Goal: Task Accomplishment & Management: Complete application form

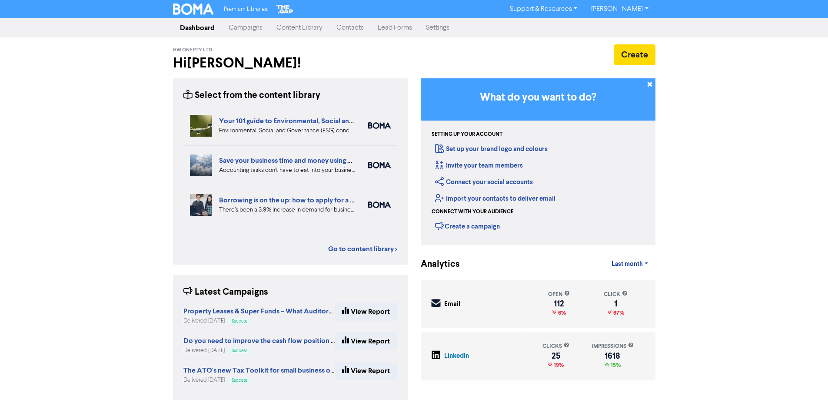
click at [361, 26] on link "Contacts" at bounding box center [350, 27] width 41 height 17
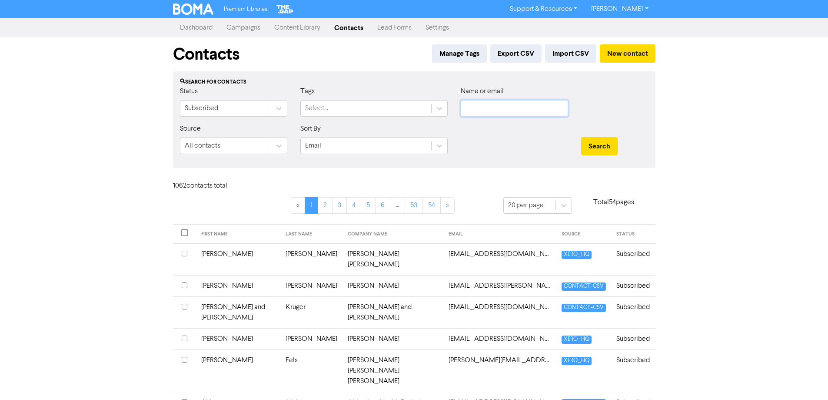
click at [508, 105] on input "text" at bounding box center [514, 108] width 107 height 17
type input "cholakos"
click at [581, 137] on button "Search" at bounding box center [599, 146] width 37 height 18
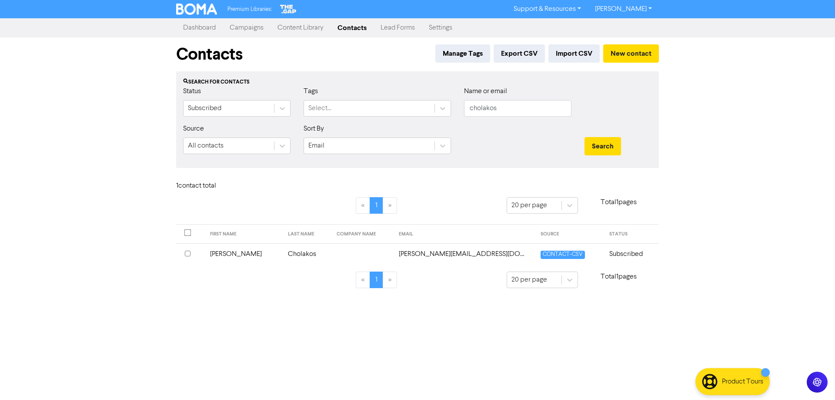
click at [463, 253] on td "[PERSON_NAME][EMAIL_ADDRESS][DOMAIN_NAME]" at bounding box center [464, 253] width 141 height 21
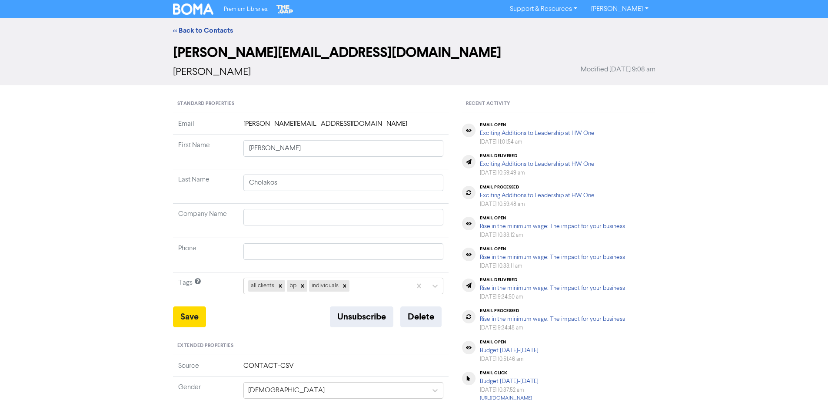
scroll to position [87, 0]
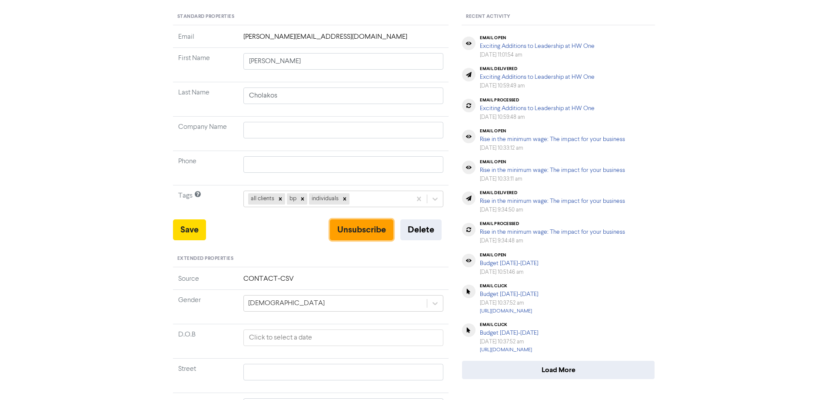
click at [357, 228] on button "Unsubscribe" at bounding box center [361, 229] width 63 height 21
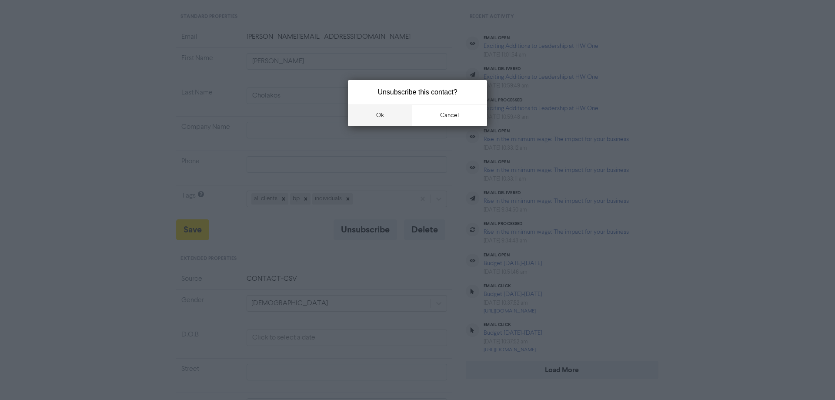
click at [386, 114] on button "ok" at bounding box center [380, 115] width 64 height 22
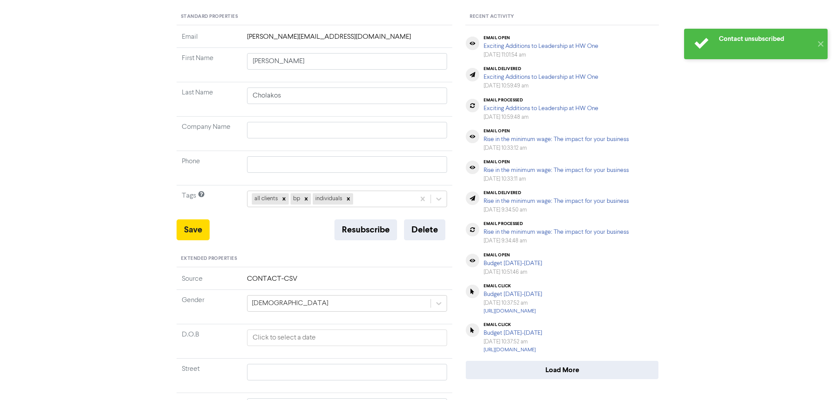
scroll to position [0, 0]
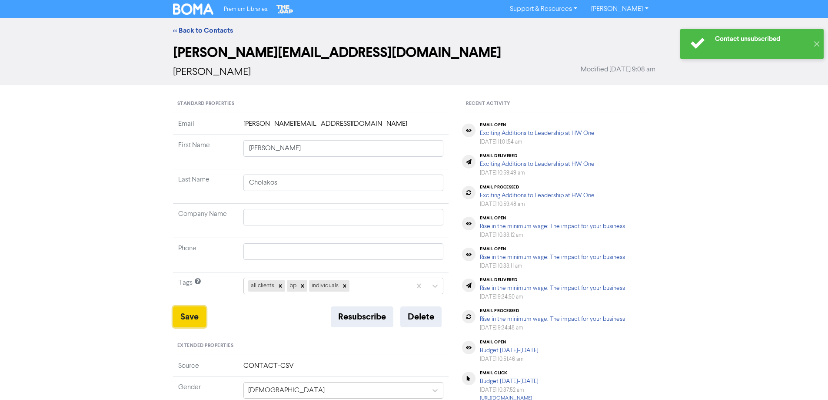
click at [199, 315] on button "Save" at bounding box center [189, 316] width 33 height 21
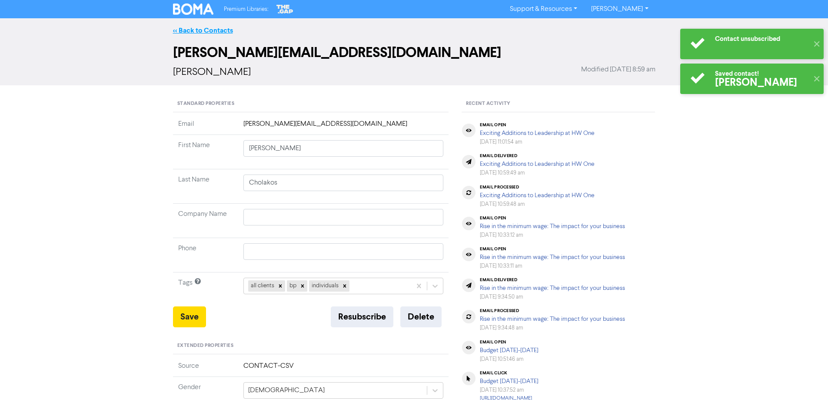
click at [211, 28] on link "<< Back to Contacts" at bounding box center [203, 30] width 60 height 9
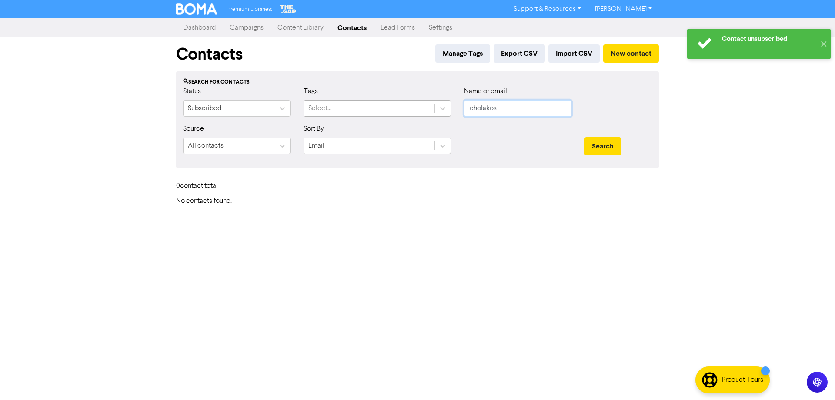
drag, startPoint x: 508, startPoint y: 106, endPoint x: 428, endPoint y: 105, distance: 80.0
click at [428, 105] on div "Status Subscribed Tags Select... Name or email cholakos" at bounding box center [418, 104] width 482 height 37
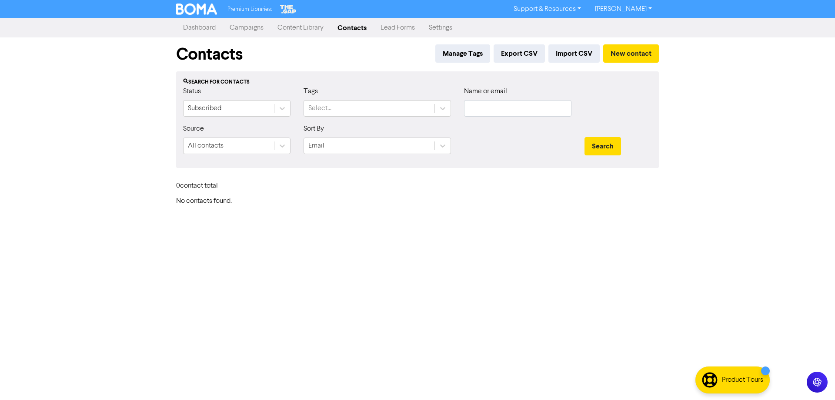
click at [533, 189] on div "0 contact total" at bounding box center [418, 187] width 496 height 19
click at [637, 55] on button "New contact" at bounding box center [631, 53] width 56 height 18
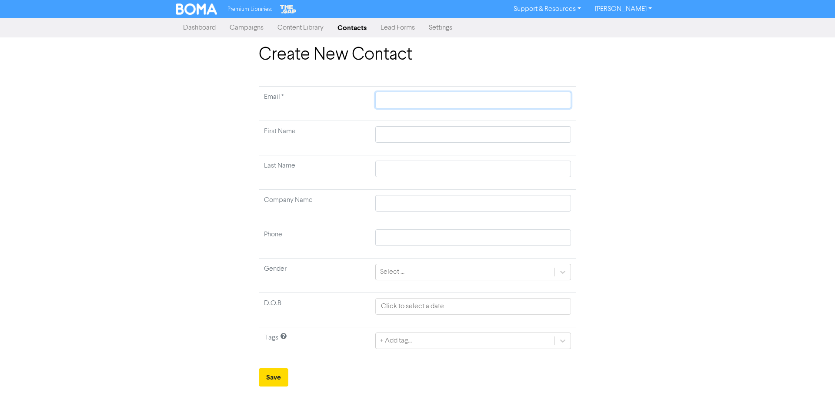
click at [389, 100] on input "text" at bounding box center [473, 100] width 196 height 17
paste input "[EMAIL_ADDRESS][DOMAIN_NAME]"
type input "[EMAIL_ADDRESS][DOMAIN_NAME]"
type input "C"
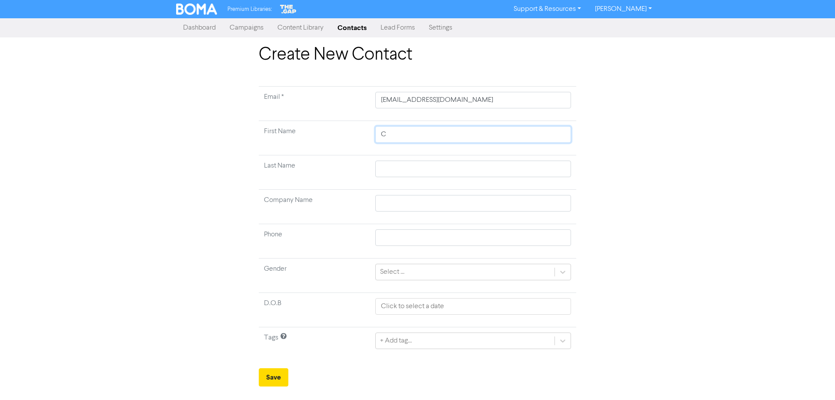
type input "Co"
type input "Con"
type input "Conr"
type input "Conra"
type input "[PERSON_NAME]"
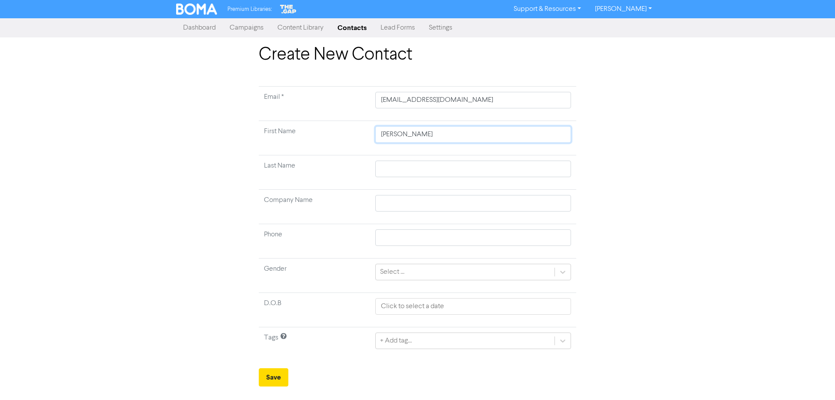
type input "[PERSON_NAME]"
type input "C"
type input "Ch"
type input "Cho"
type input "Chol"
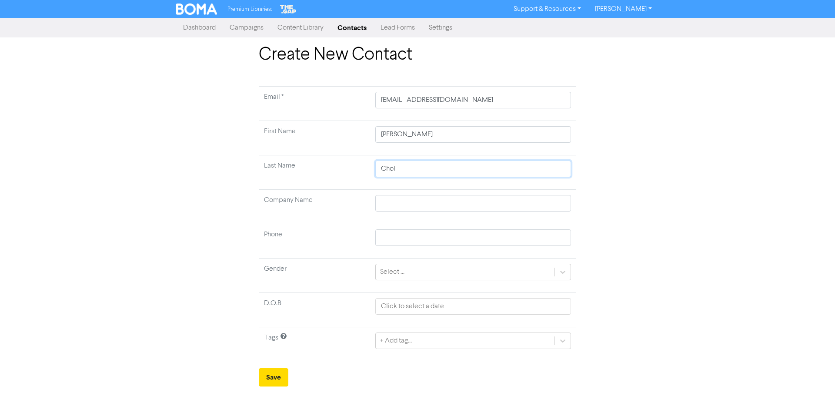
type input "Chola"
type input "[PERSON_NAME]"
type input "Cholako"
type input "Cholakos"
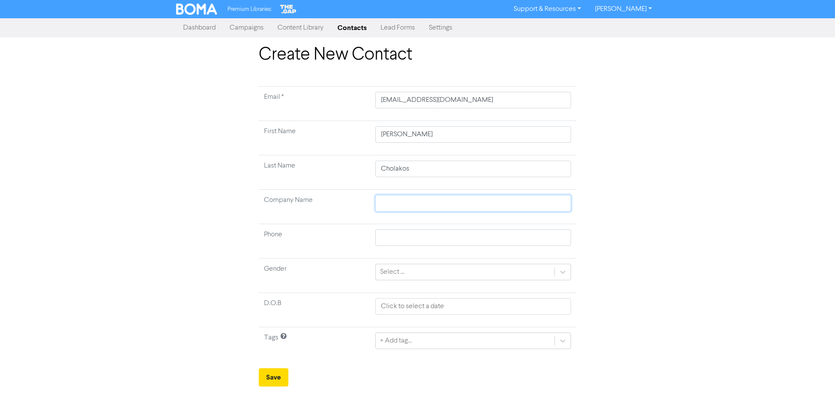
type input "C"
type input "Co"
type input "Con"
type input "Conr"
type input "Conra"
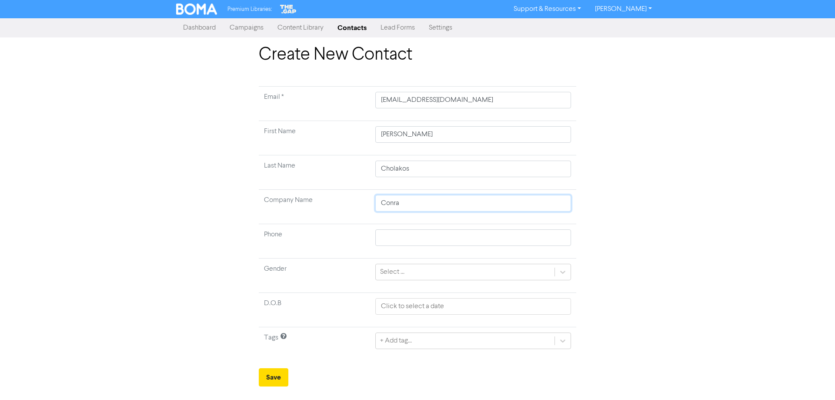
type input "[PERSON_NAME]"
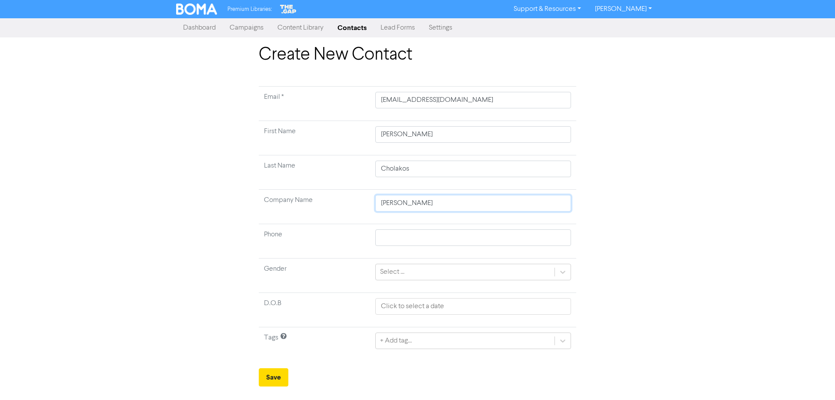
type input "[PERSON_NAME]"
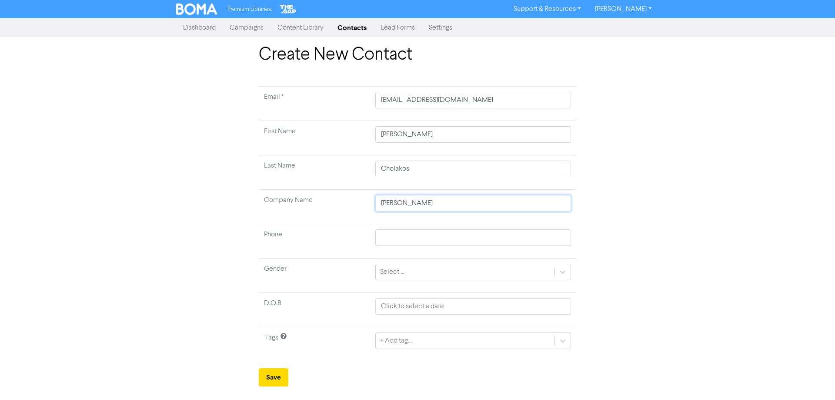
type input "[PERSON_NAME]"
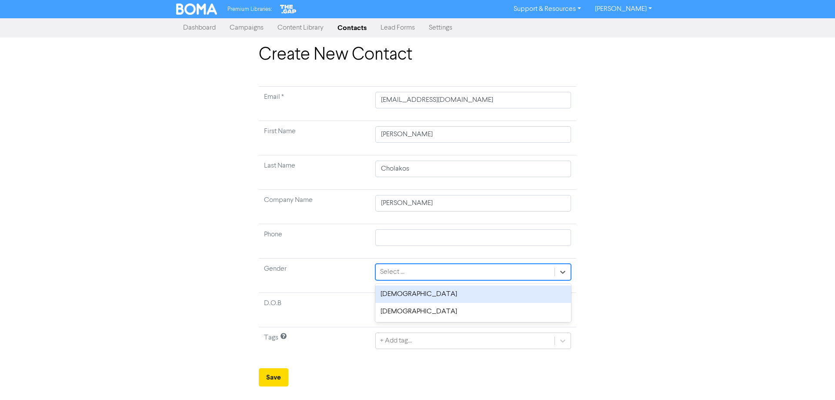
click at [487, 271] on div "Select ..." at bounding box center [465, 272] width 179 height 16
click at [443, 291] on div "[DEMOGRAPHIC_DATA]" at bounding box center [473, 293] width 196 height 17
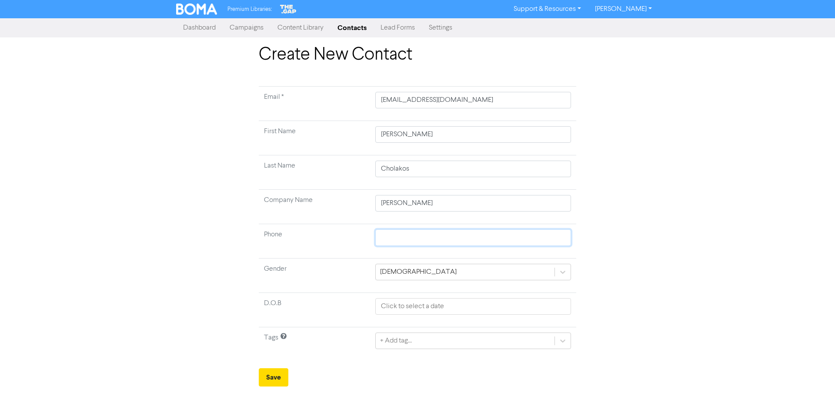
click at [407, 234] on input "text" at bounding box center [473, 237] width 196 height 17
type input "0414252906"
click at [446, 344] on div "+ Add tag..." at bounding box center [473, 340] width 196 height 17
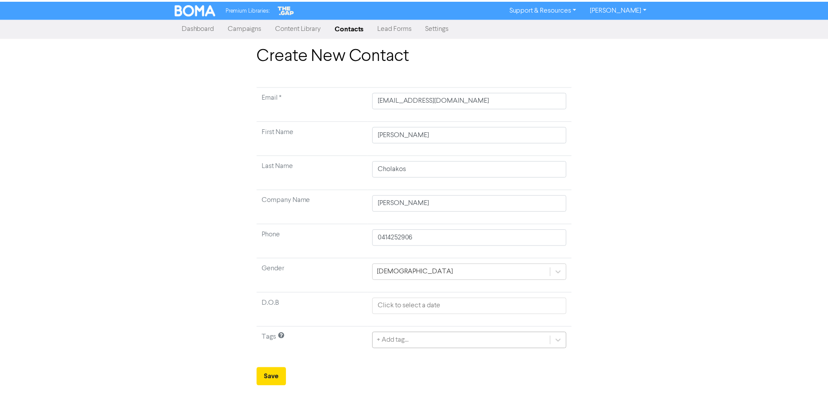
scroll to position [83, 0]
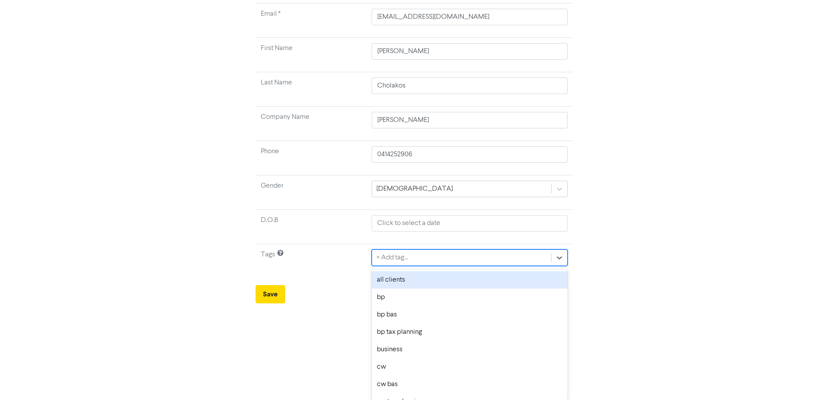
click at [415, 281] on div "all clients" at bounding box center [470, 279] width 196 height 17
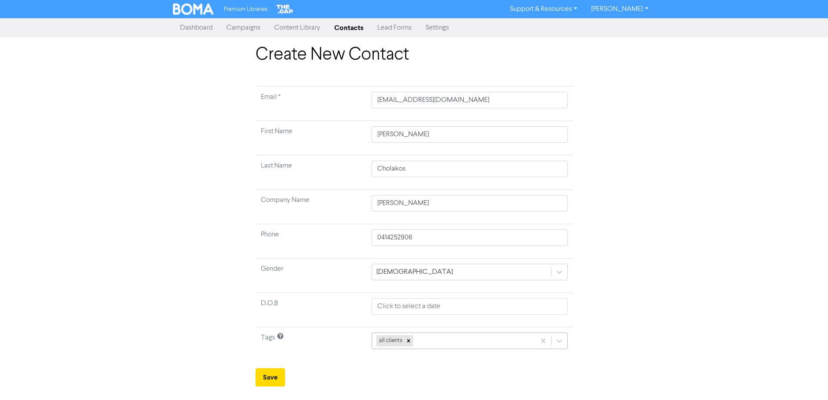
click at [430, 341] on div "all clients" at bounding box center [470, 340] width 196 height 17
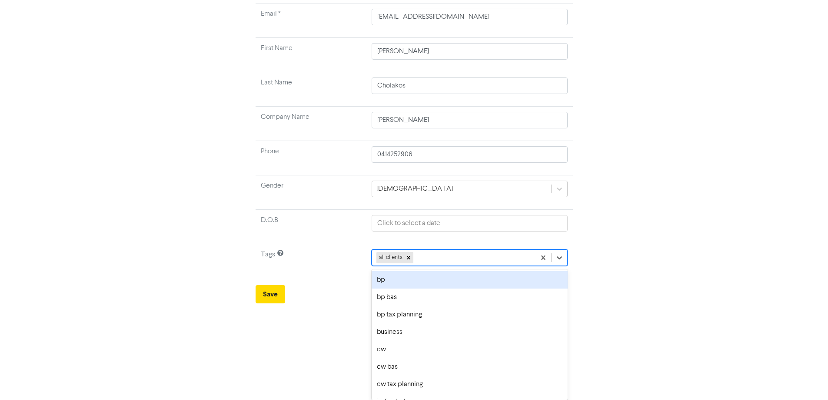
click at [413, 284] on div "bp" at bounding box center [470, 279] width 196 height 17
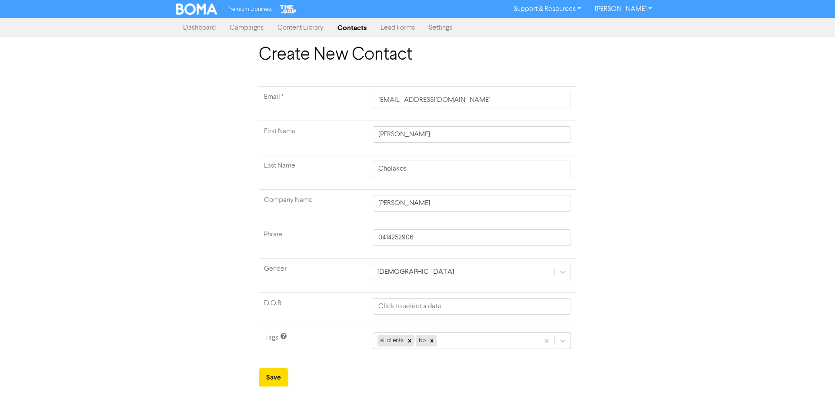
click at [467, 345] on div "all clients bp" at bounding box center [472, 340] width 198 height 17
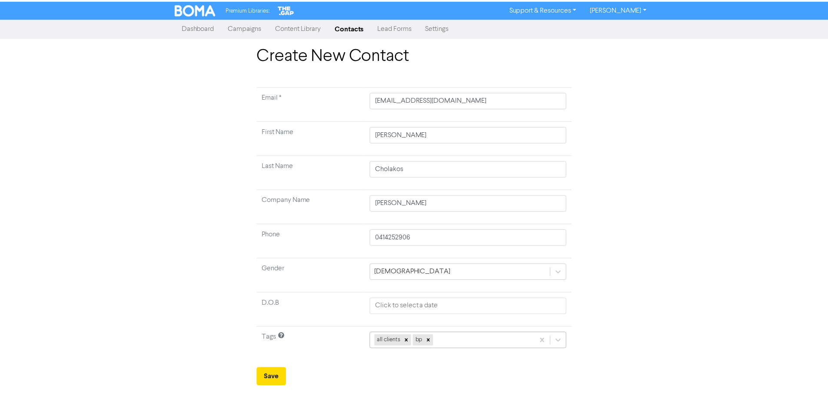
scroll to position [83, 0]
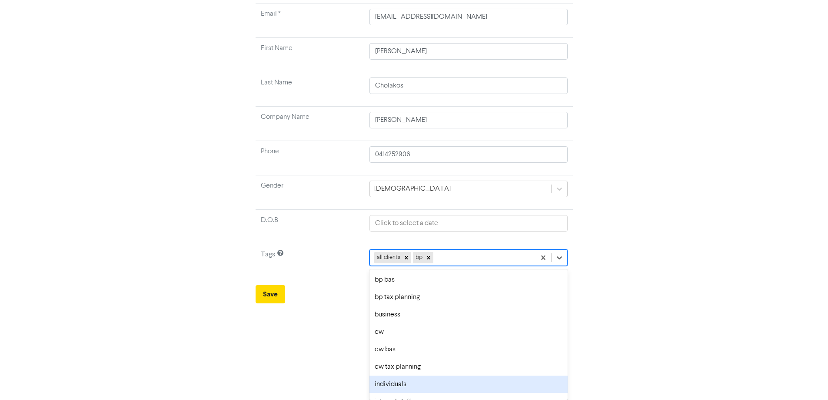
click at [419, 384] on div "individuals" at bounding box center [469, 383] width 198 height 17
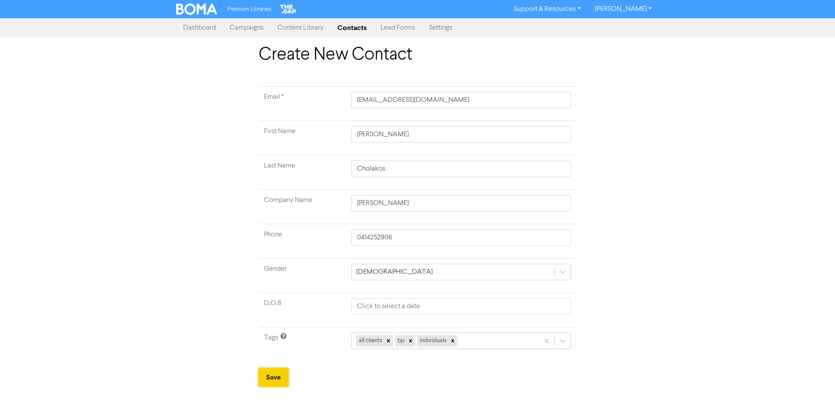
click at [275, 376] on button "Save" at bounding box center [274, 377] width 30 height 18
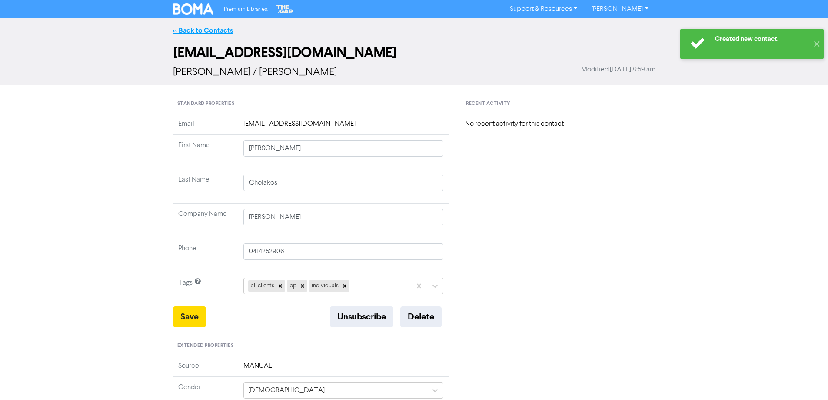
click at [202, 27] on link "<< Back to Contacts" at bounding box center [203, 30] width 60 height 9
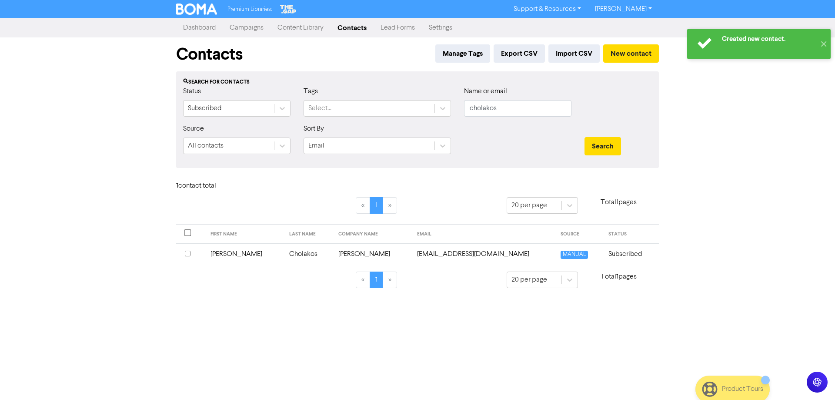
click at [769, 206] on div "Created new contact. ✕ Premium Libraries: Support & Resources Video Tutorials F…" at bounding box center [417, 200] width 835 height 400
